Goal: Task Accomplishment & Management: Complete application form

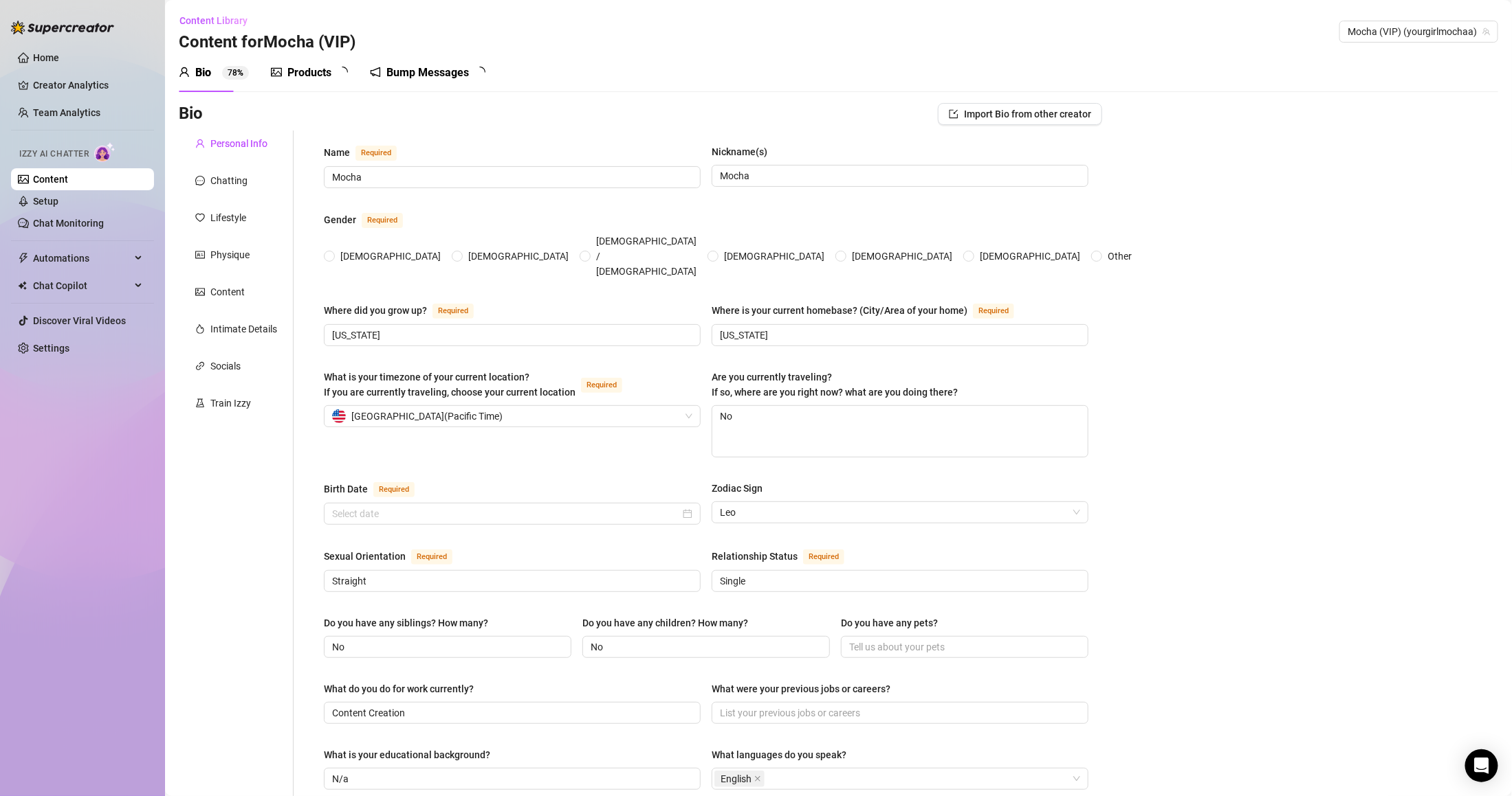
radio input "true"
type input "[DATE]"
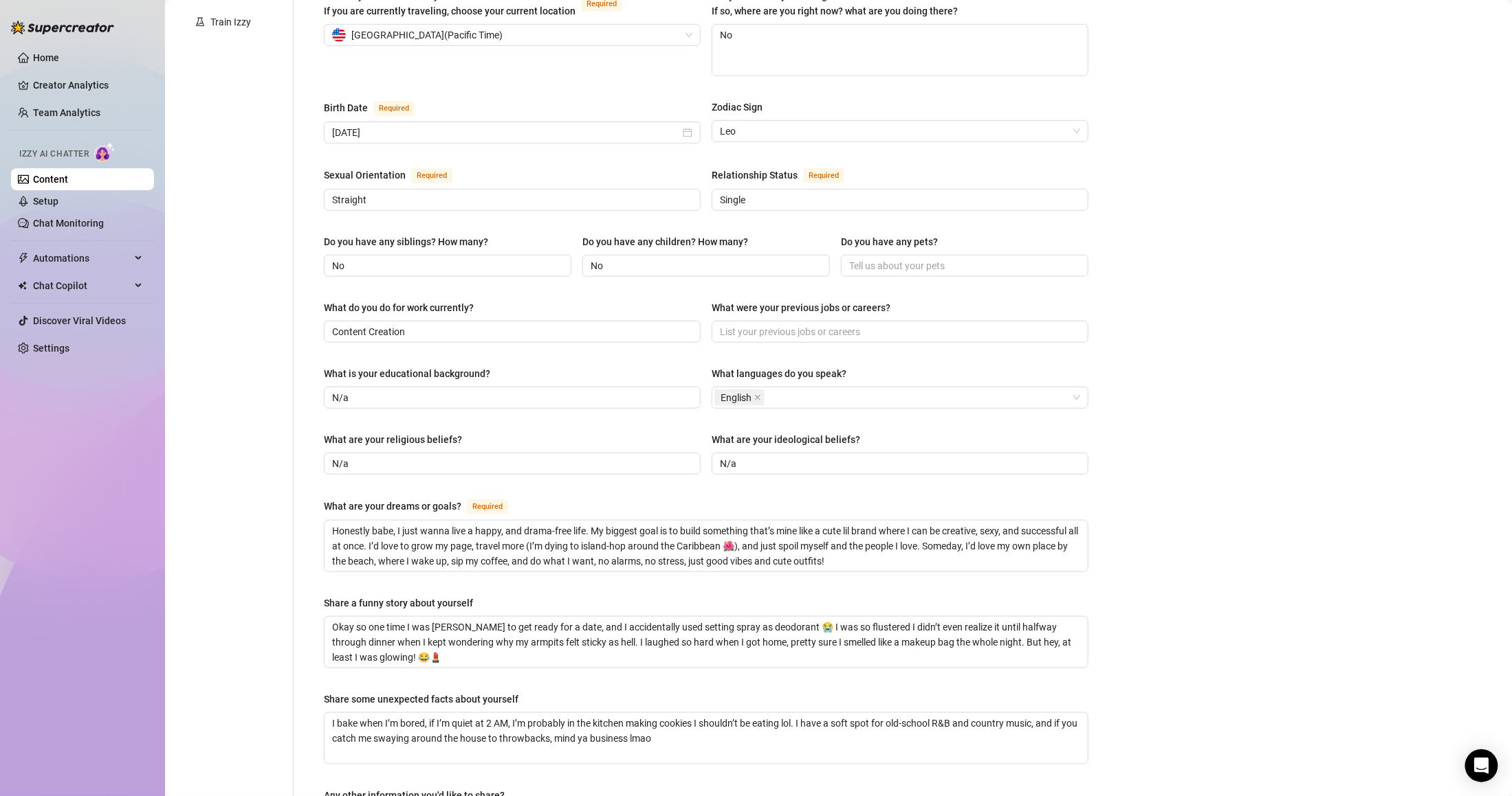
scroll to position [296, 0]
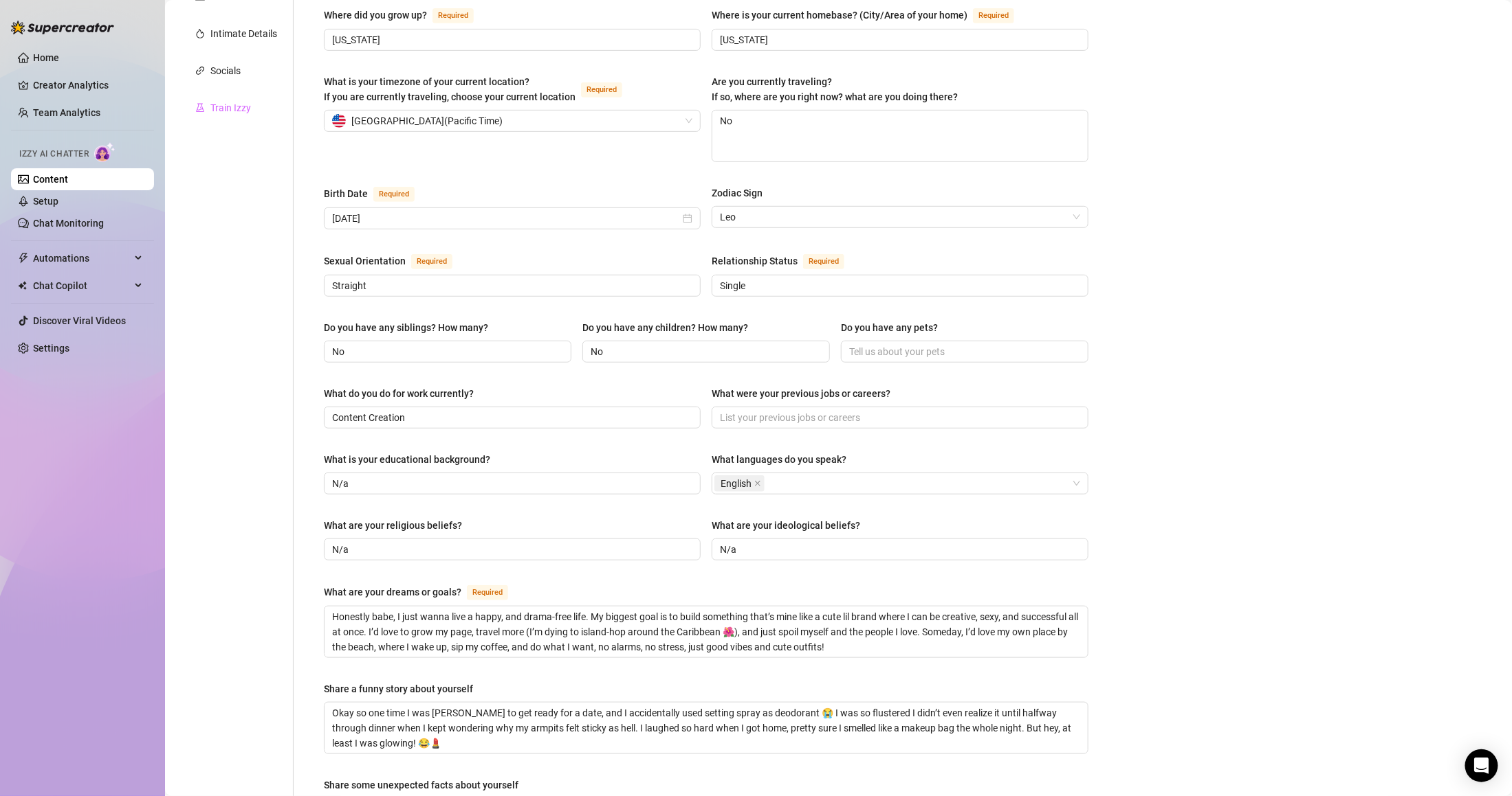
click at [260, 104] on div "Train Izzy" at bounding box center [236, 108] width 115 height 26
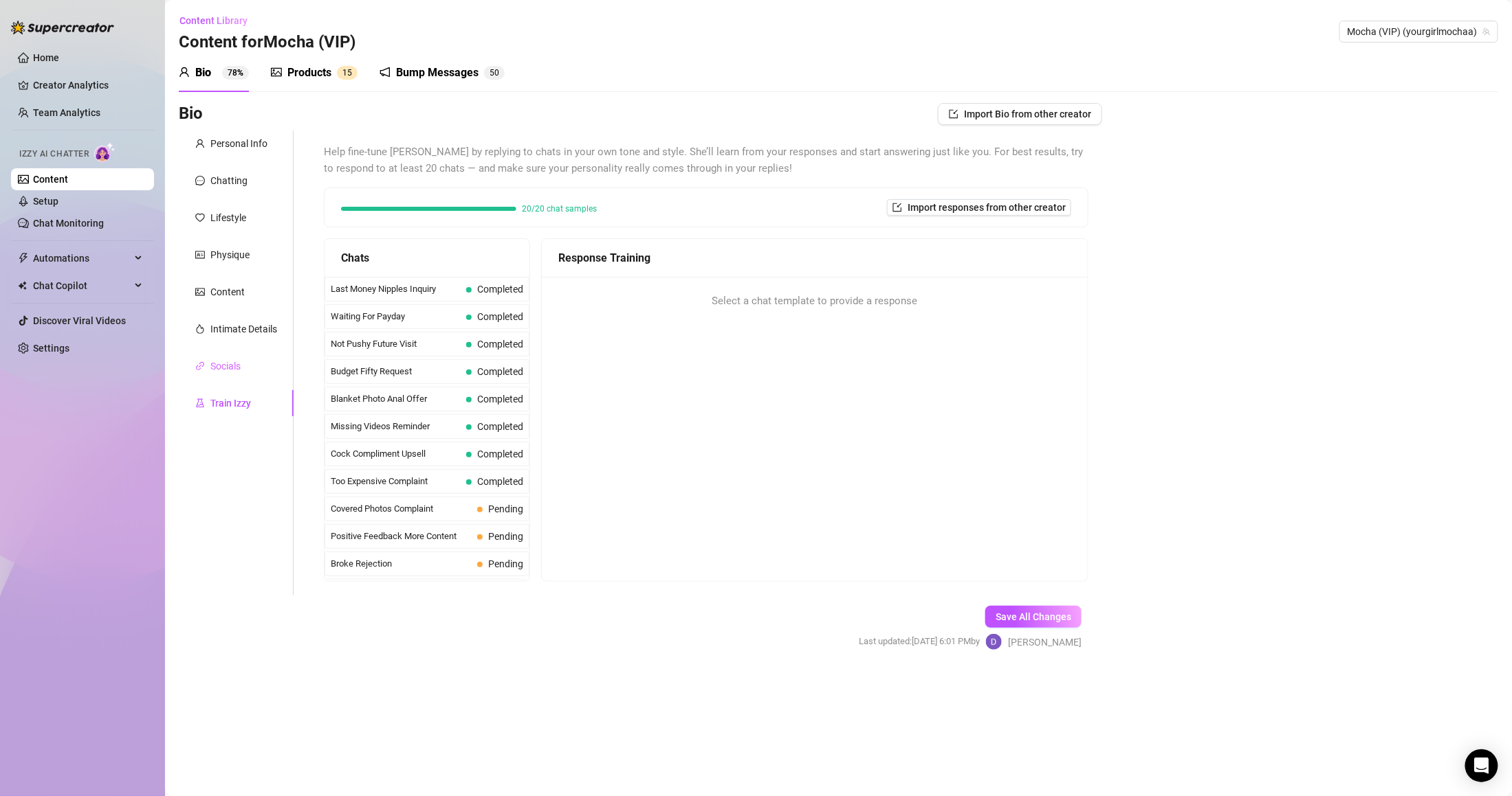
click at [229, 356] on div "Socials" at bounding box center [236, 367] width 115 height 26
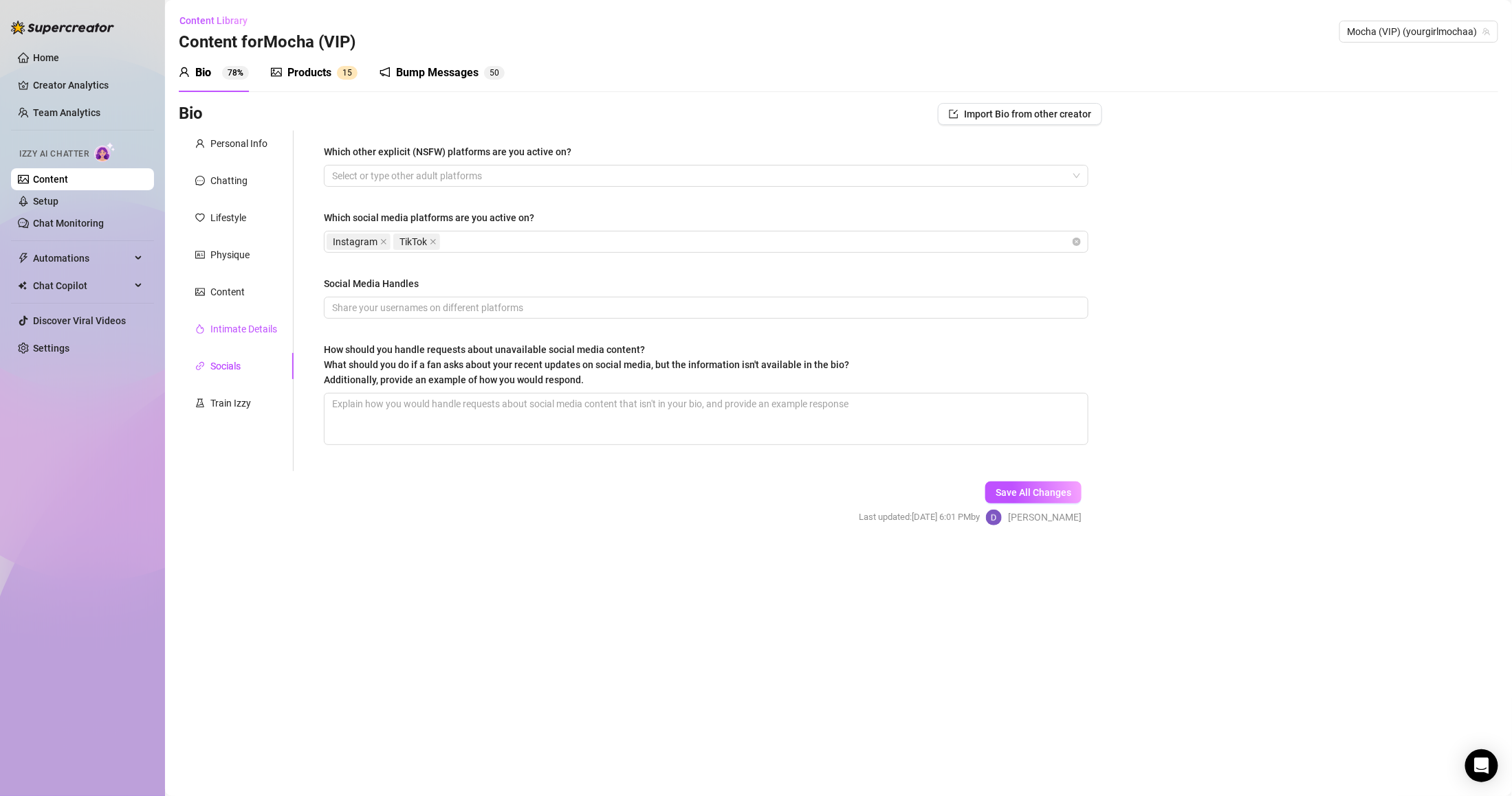
click at [239, 329] on div "Intimate Details" at bounding box center [243, 329] width 67 height 15
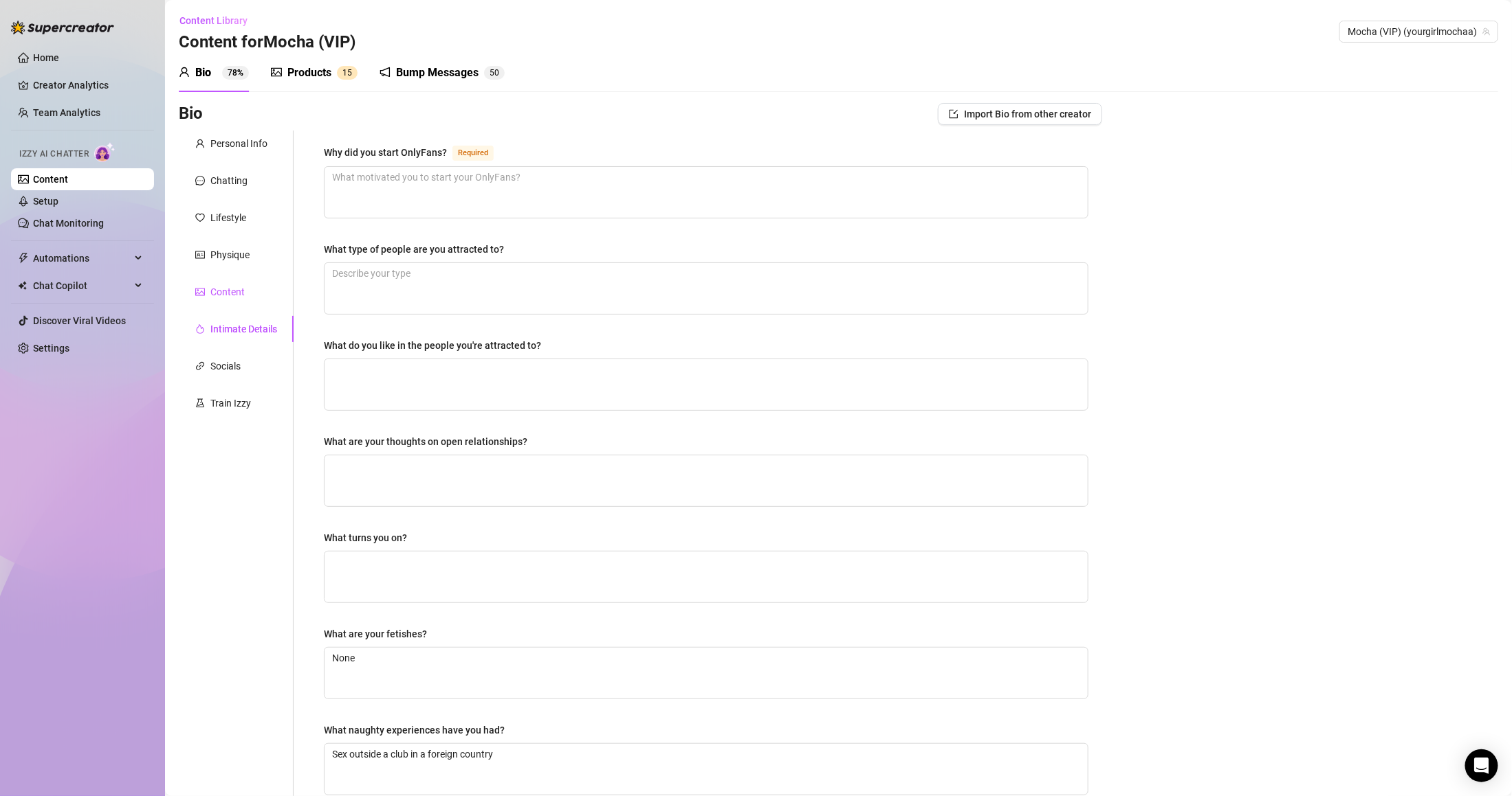
click at [239, 290] on div "Content" at bounding box center [227, 292] width 34 height 15
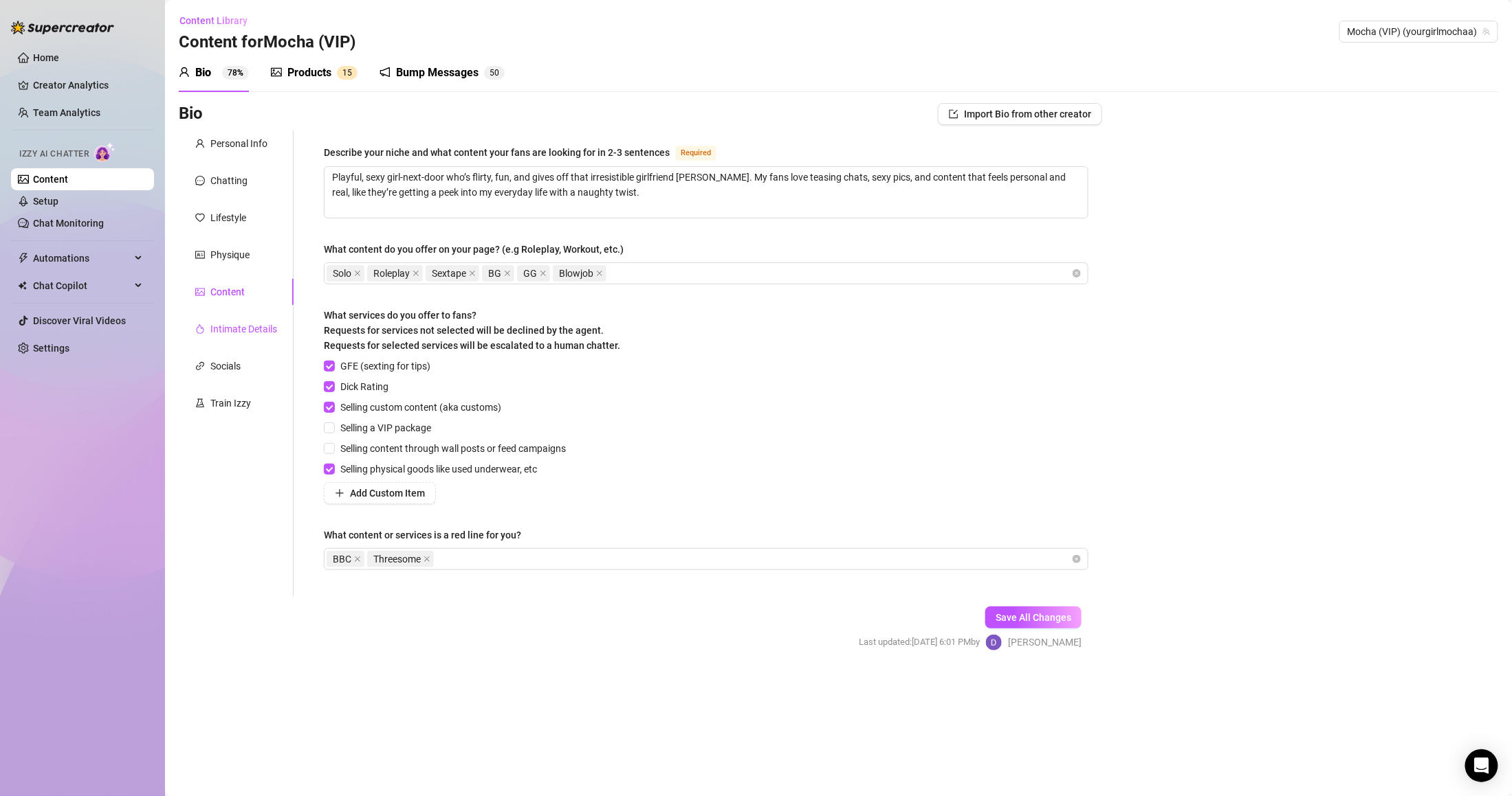
click at [241, 325] on div "Intimate Details" at bounding box center [243, 329] width 67 height 15
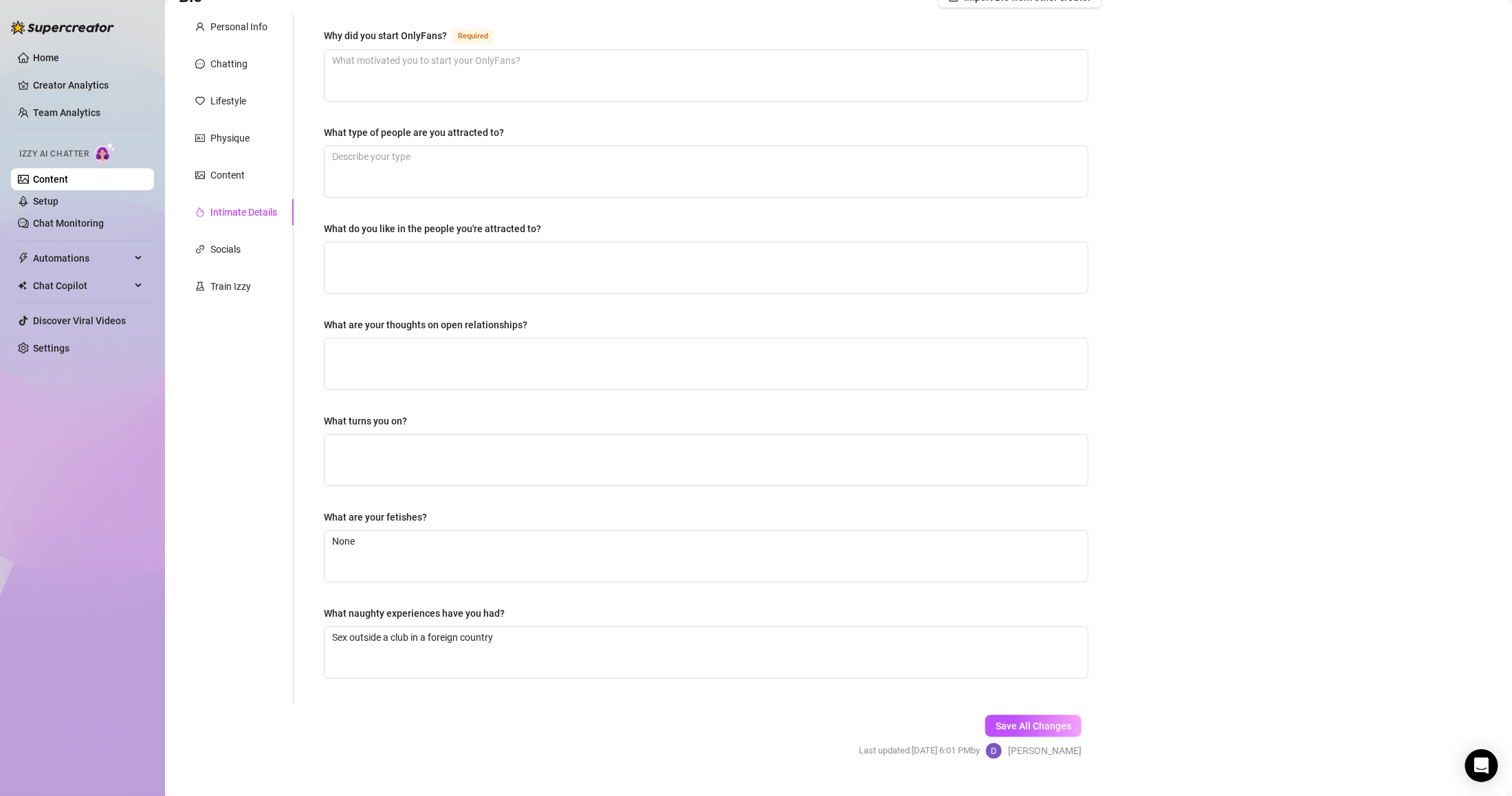
scroll to position [147, 0]
